Goal: Find specific page/section: Find specific page/section

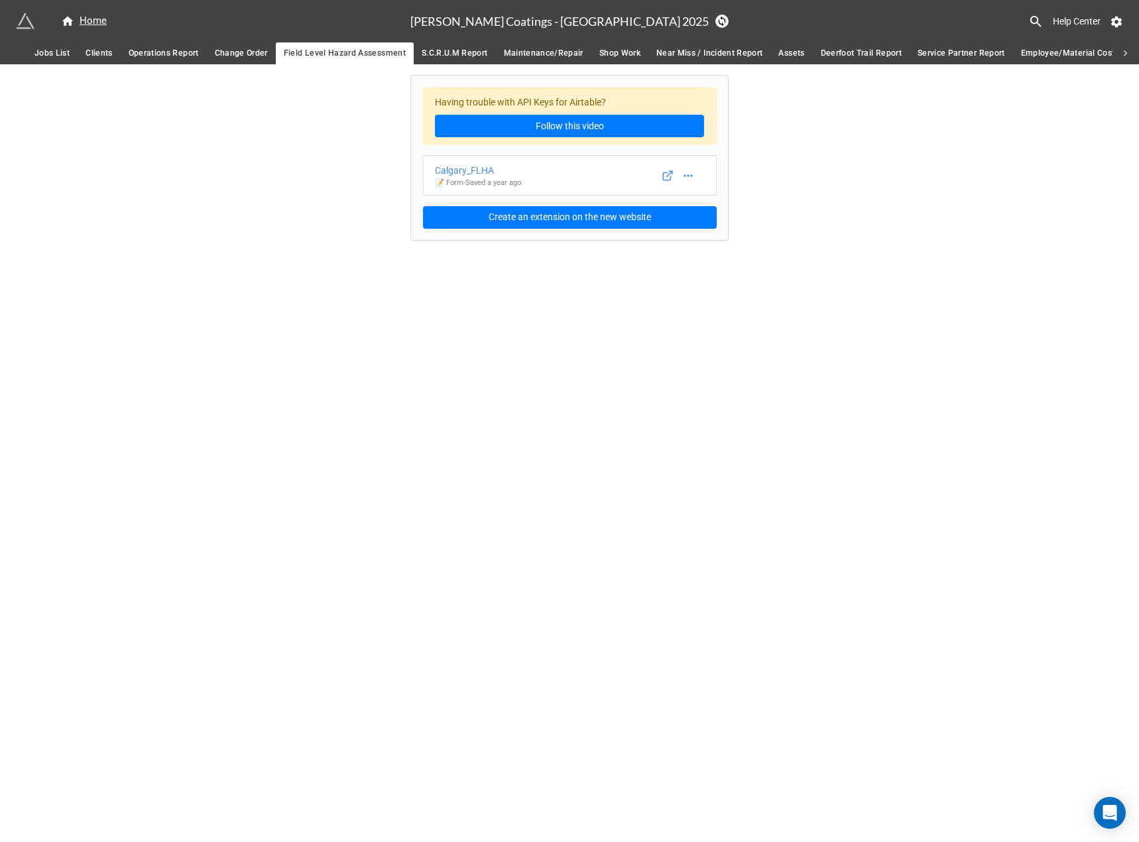
click at [174, 56] on span "Operations Report" at bounding box center [164, 53] width 70 height 14
click at [498, 166] on div "Calgary_Ops_Report" at bounding box center [477, 170] width 84 height 15
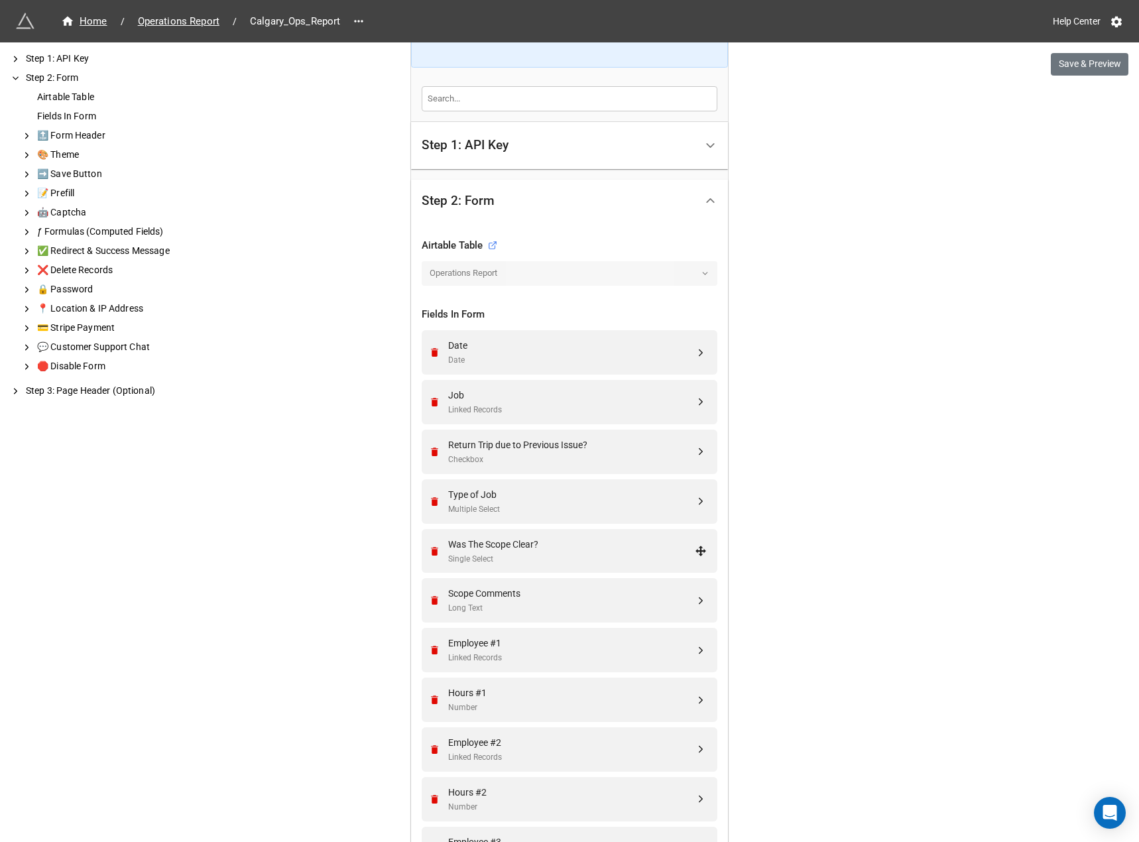
scroll to position [353, 0]
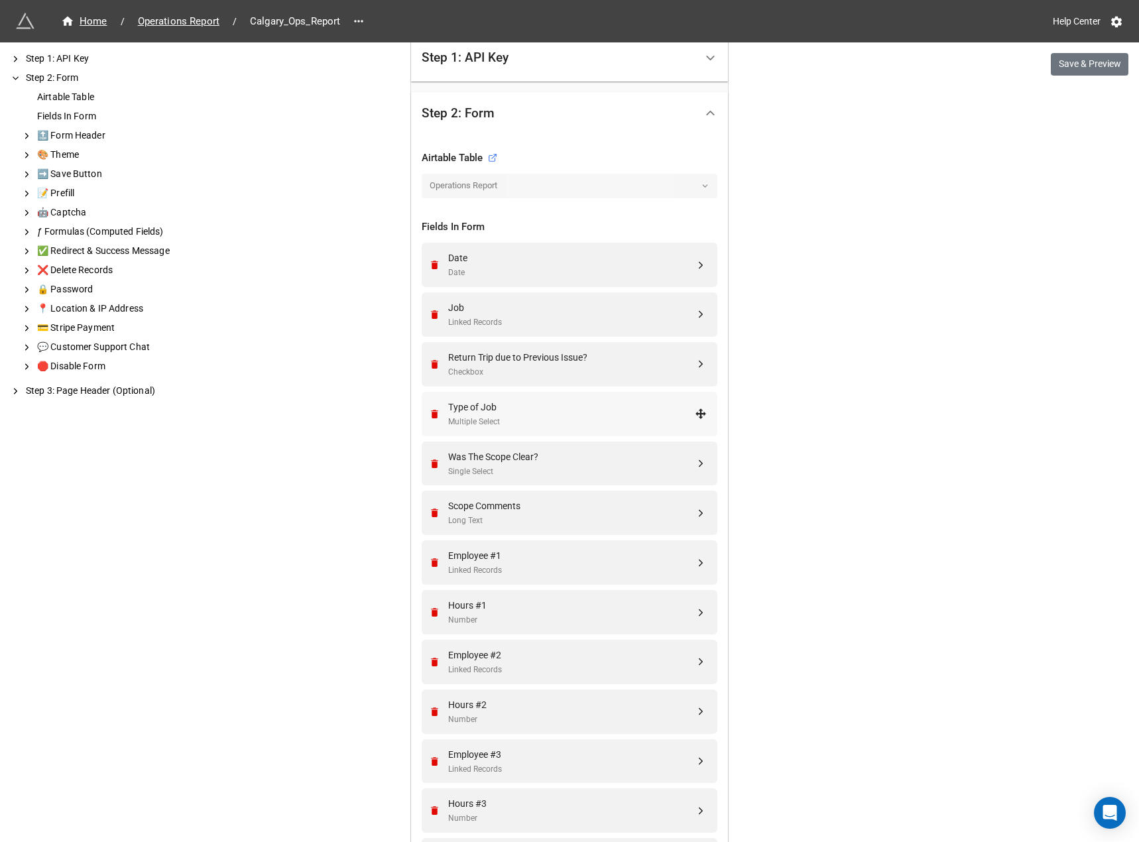
click at [601, 402] on div "Type of Job" at bounding box center [571, 407] width 247 height 15
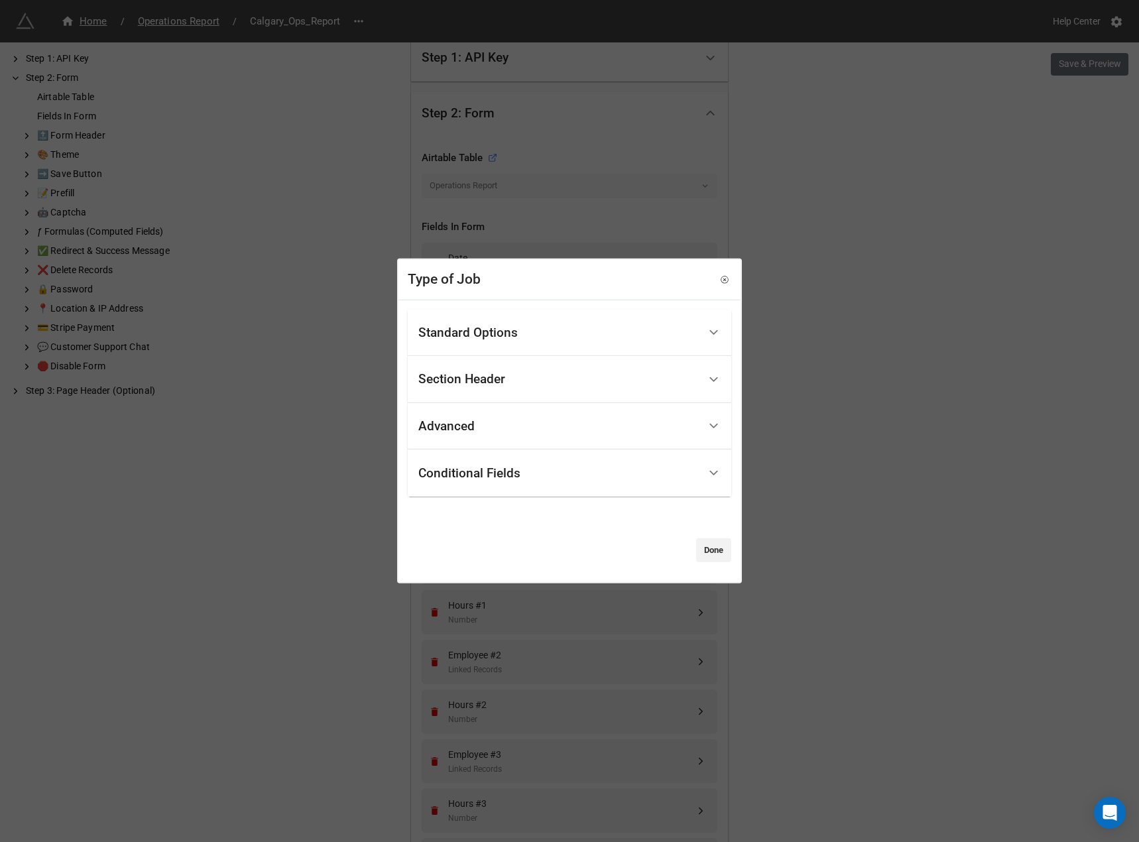
click at [532, 339] on div "Standard Options" at bounding box center [558, 332] width 280 height 31
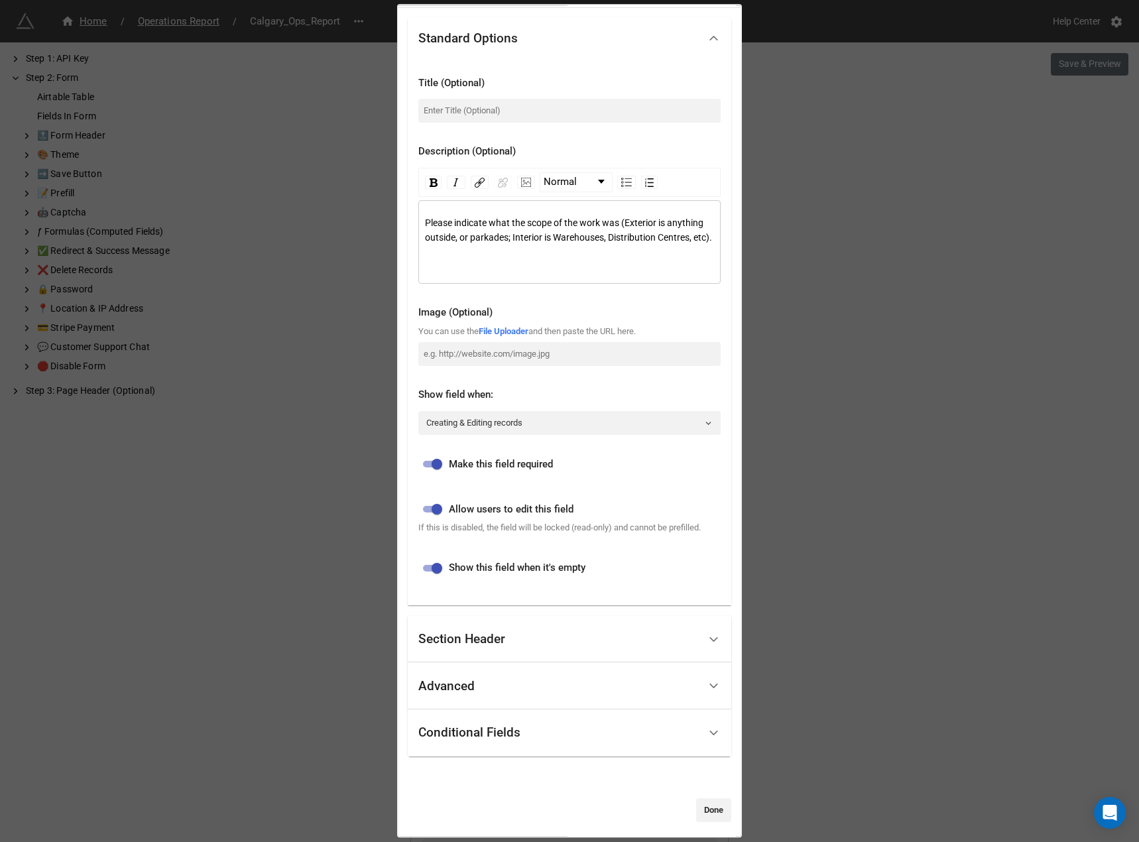
scroll to position [58, 0]
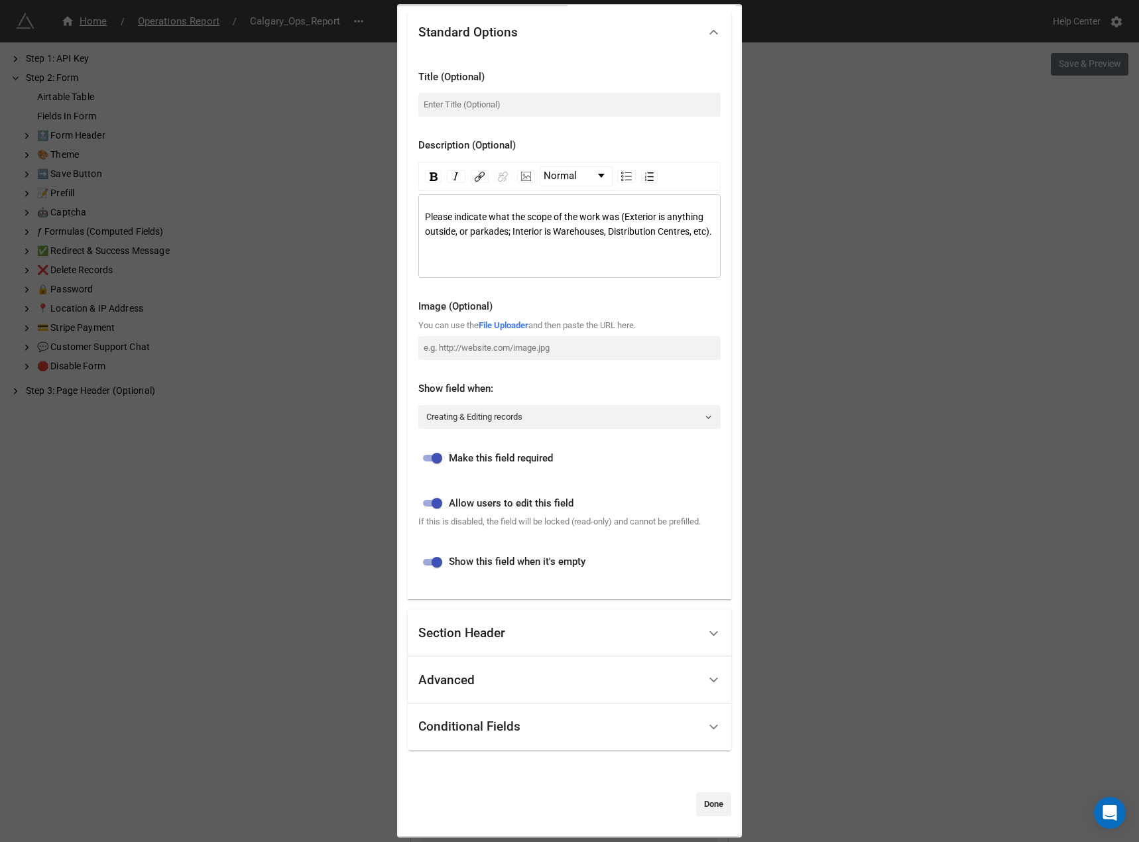
click at [997, 473] on div "Type of Job Standard Options Title (Optional) Description (Optional) Normal Ple…" at bounding box center [569, 421] width 1139 height 842
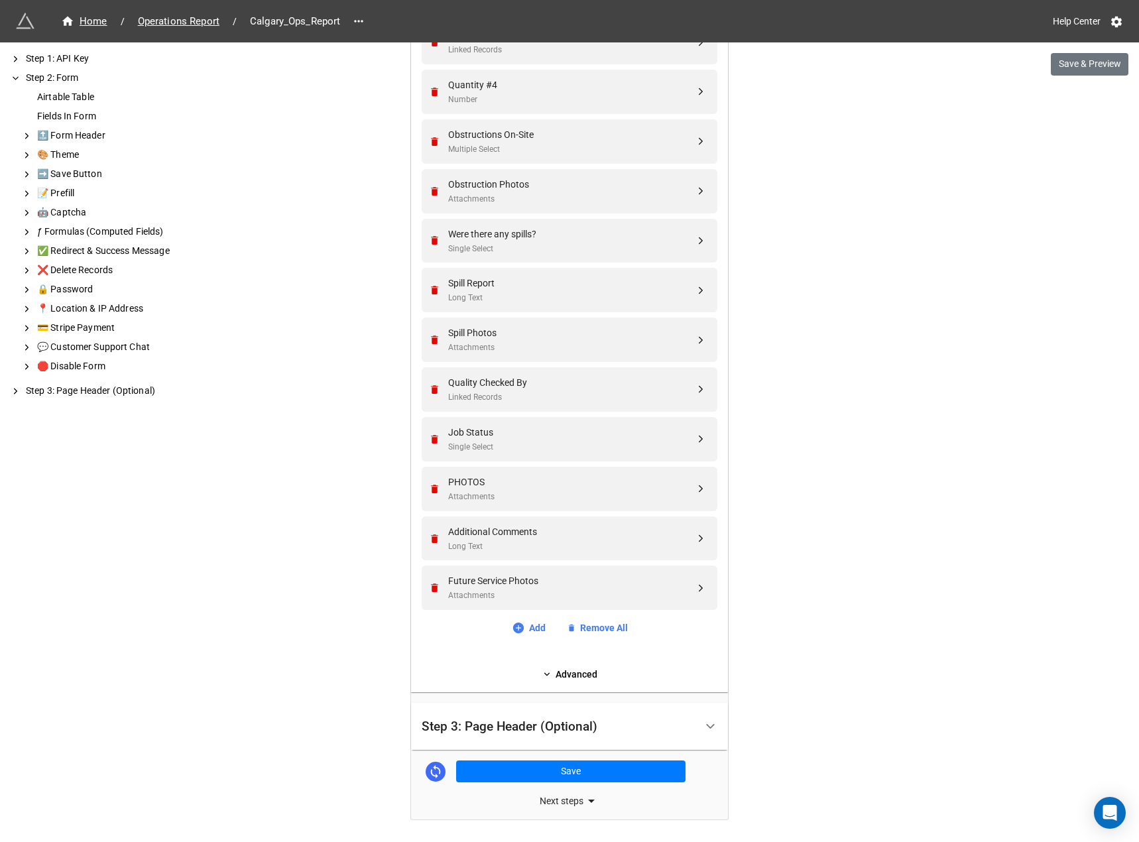
scroll to position [1909, 0]
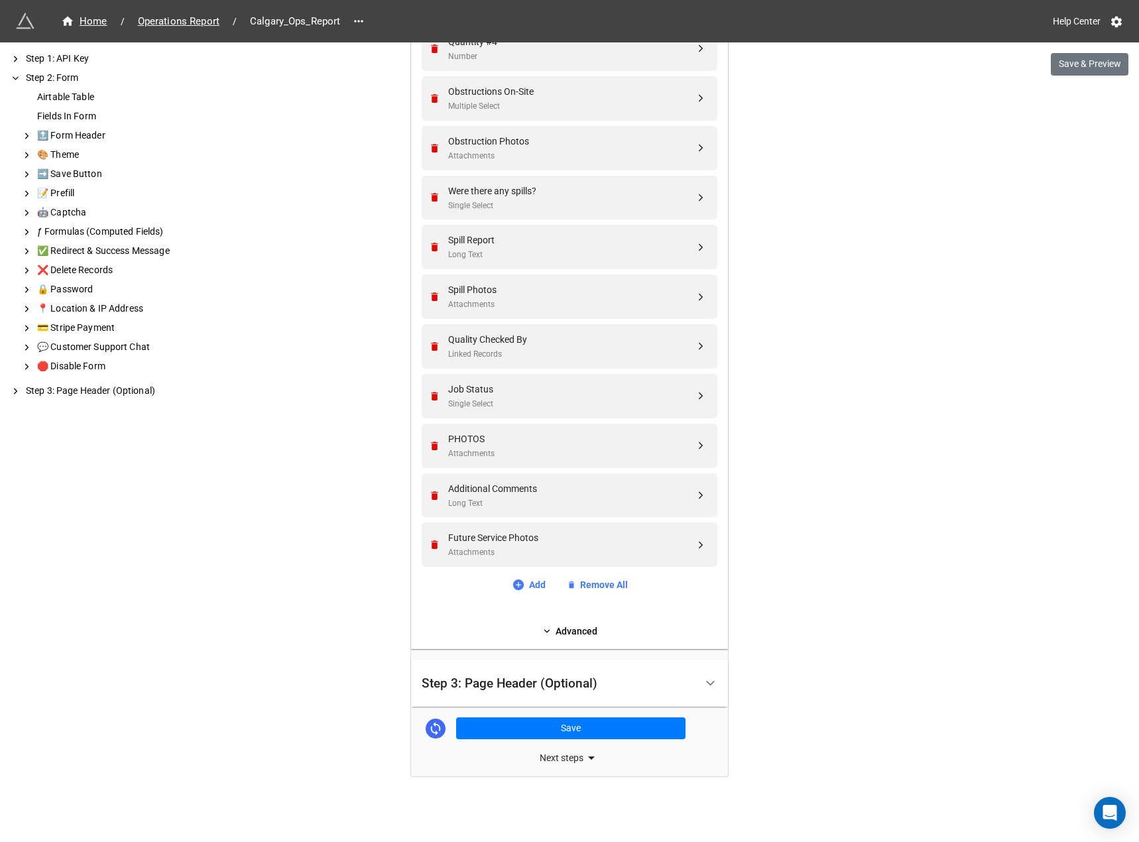
click at [583, 756] on icon at bounding box center [591, 758] width 16 height 16
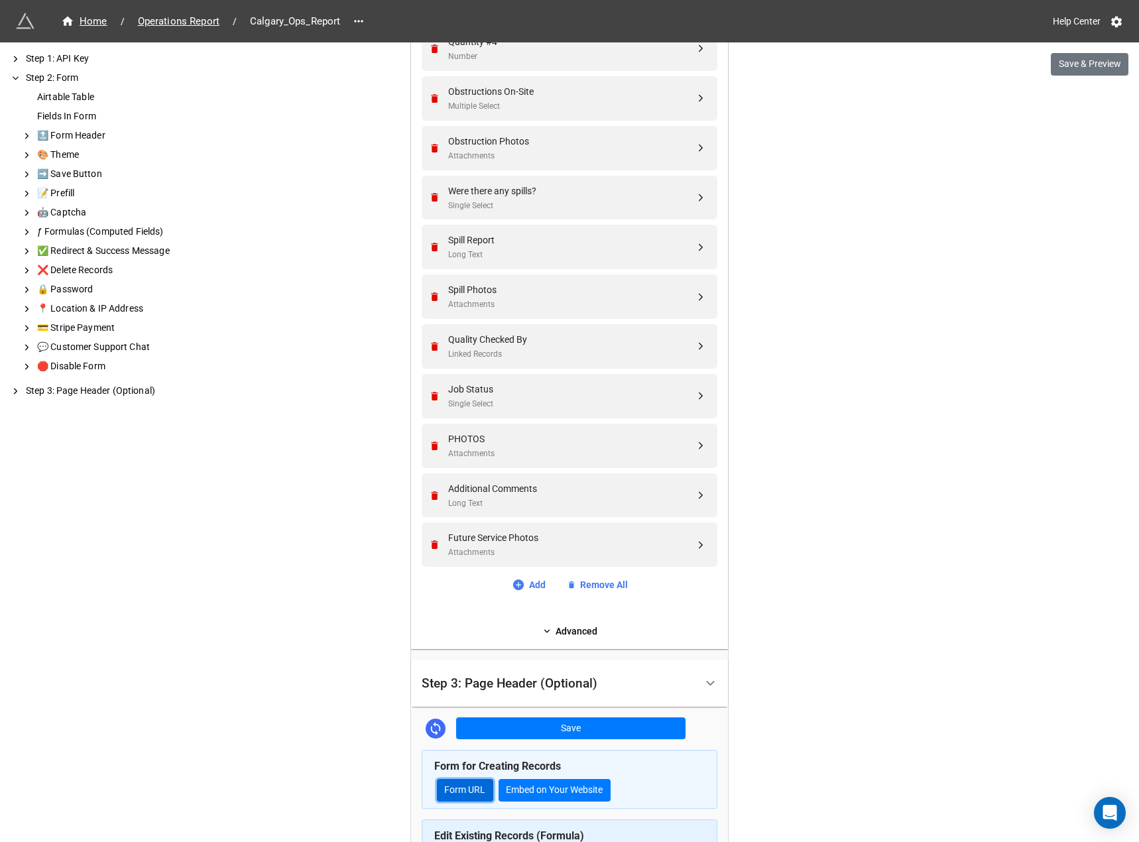
click at [467, 789] on link "Form URL" at bounding box center [465, 790] width 56 height 23
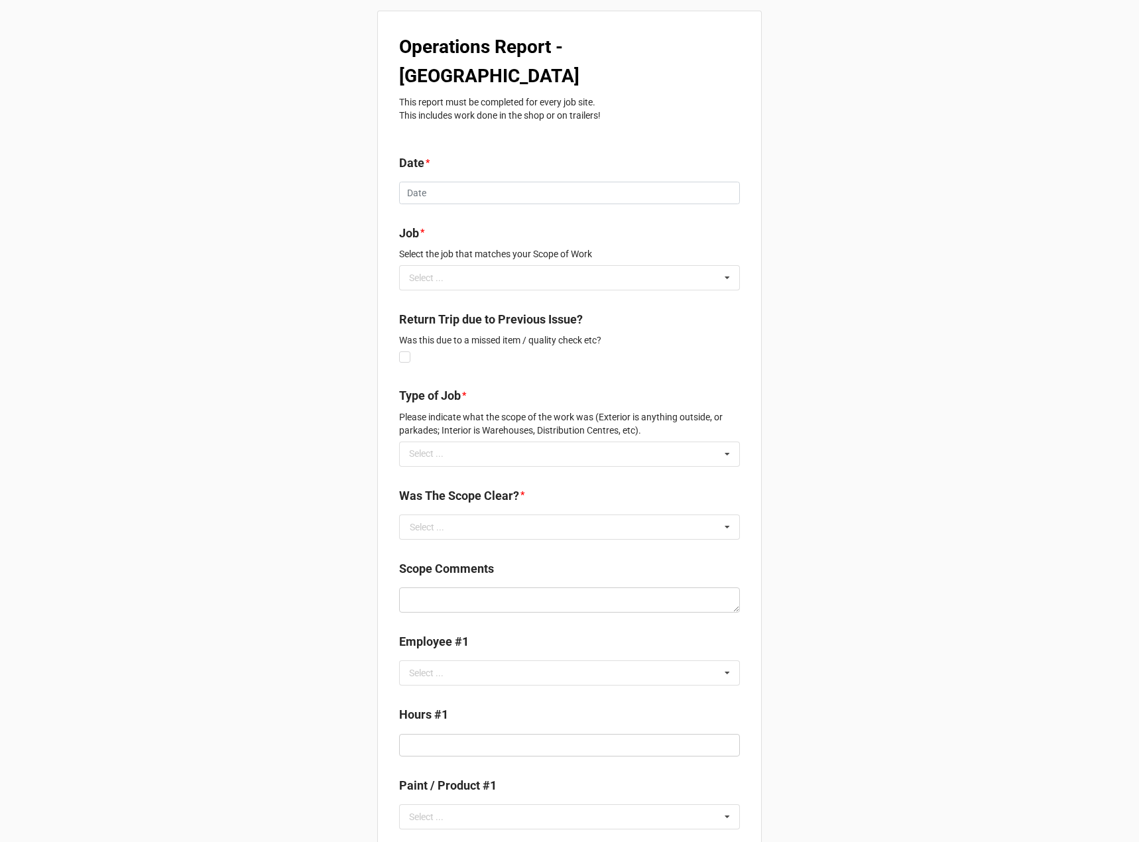
click at [619, 441] on div "Select ... Athletic Courts Line Painting REPAINT - Exterior/Parkade Line Painti…" at bounding box center [569, 453] width 341 height 25
